Goal: Use online tool/utility: Utilize a website feature to perform a specific function

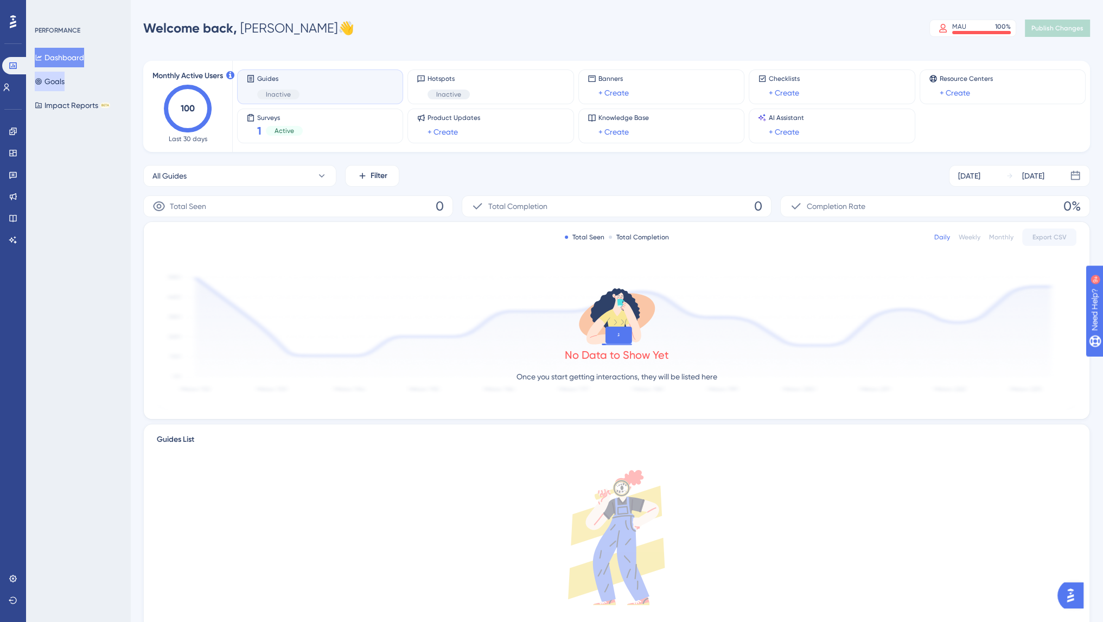
click at [65, 81] on button "Goals" at bounding box center [50, 82] width 30 height 20
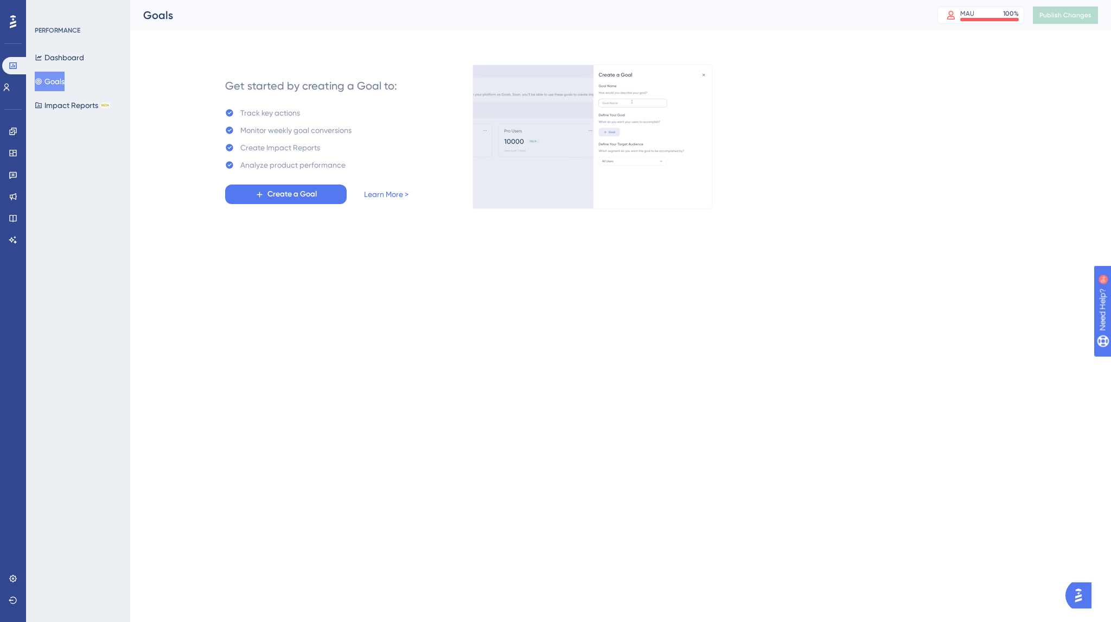
drag, startPoint x: 14, startPoint y: 231, endPoint x: 14, endPoint y: 135, distance: 96.6
click at [10, 0] on html "✨ Save My Spot!✨" at bounding box center [556, 294] width 1111 height 622
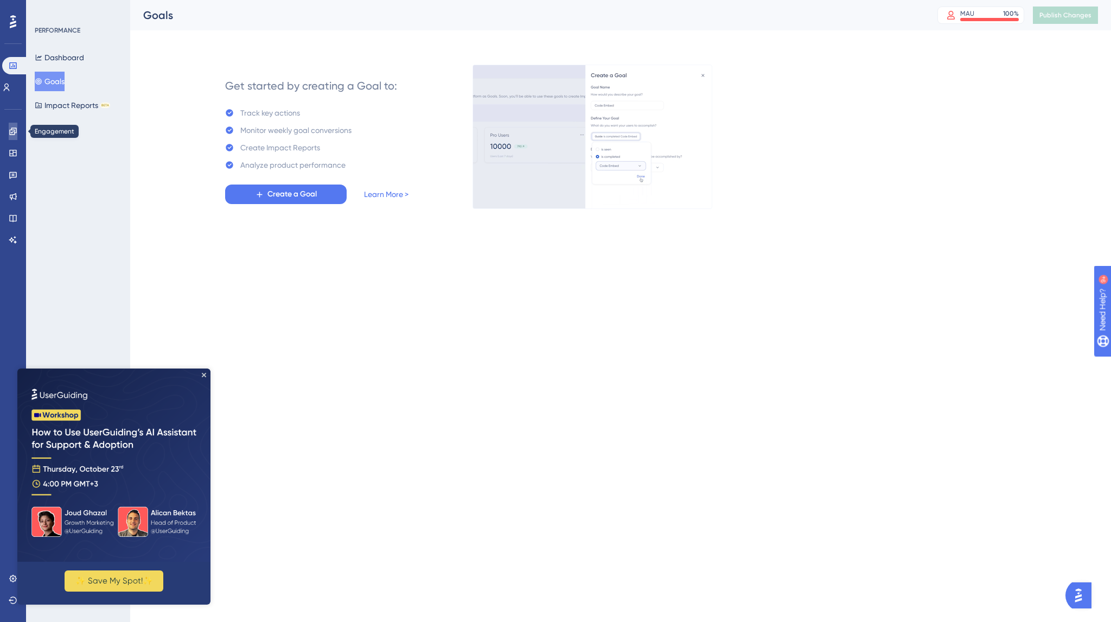
click at [14, 135] on icon at bounding box center [12, 131] width 7 height 7
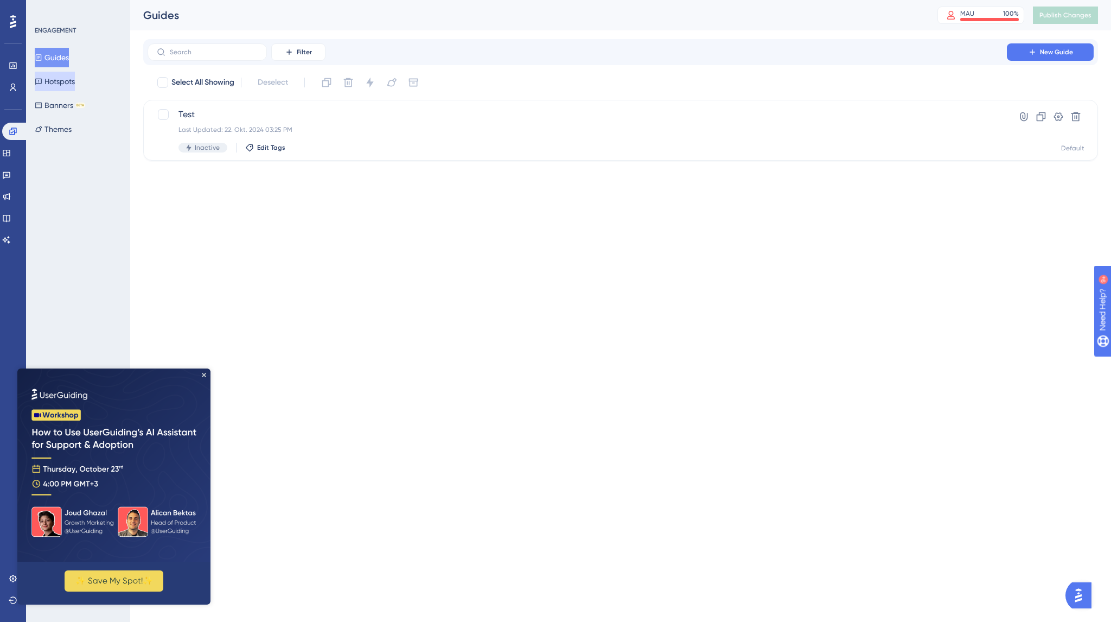
click at [69, 87] on button "Hotspots" at bounding box center [55, 82] width 40 height 20
click at [1036, 51] on button "New Hotspot" at bounding box center [1050, 51] width 87 height 17
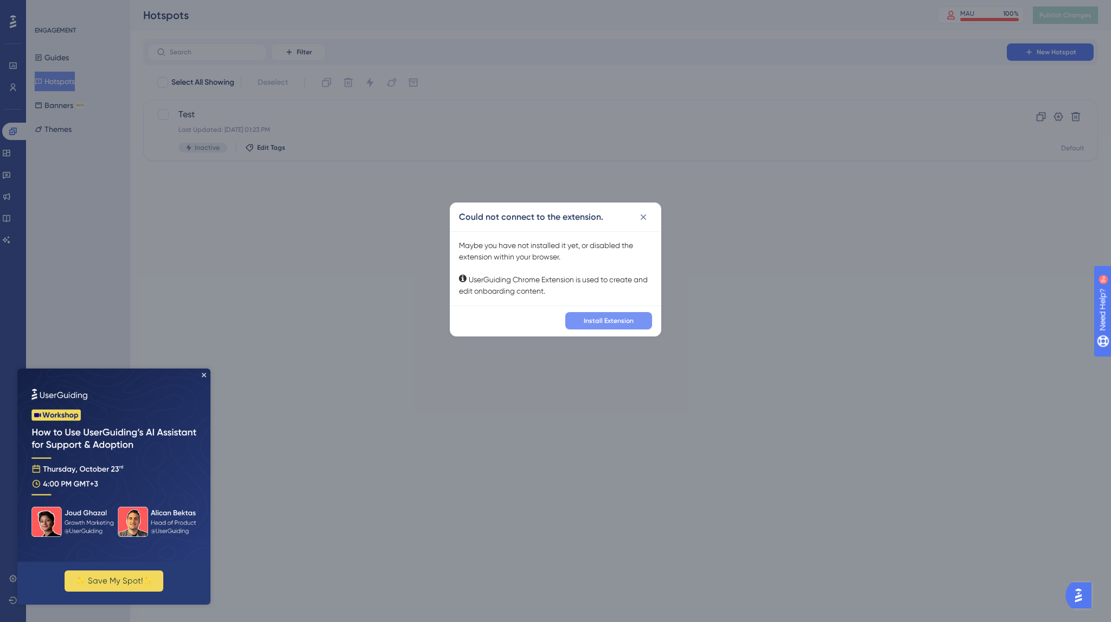
click at [606, 321] on span "Install Extension" at bounding box center [609, 320] width 50 height 9
